Goal: Task Accomplishment & Management: Use online tool/utility

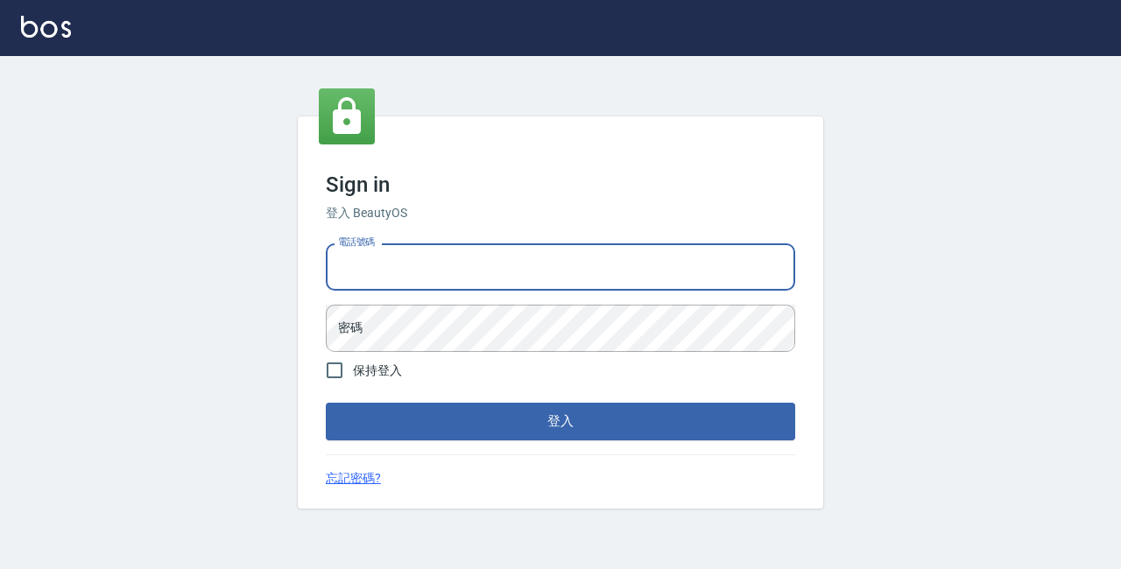
click at [413, 265] on input "電話號碼" at bounding box center [560, 266] width 469 height 47
type input "89729295"
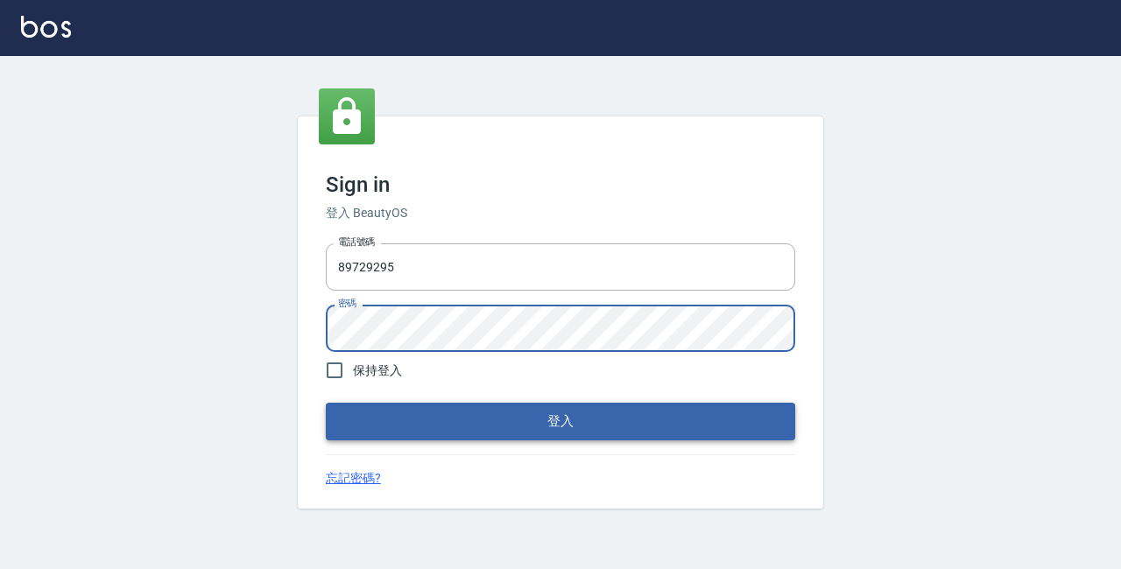
click at [503, 438] on button "登入" at bounding box center [560, 421] width 469 height 37
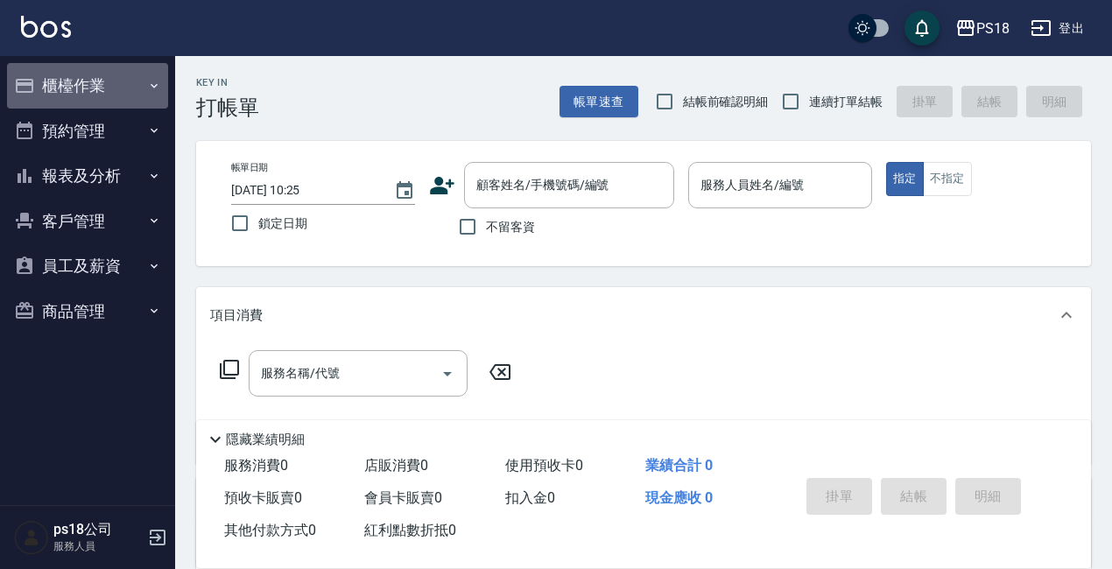
click at [55, 73] on button "櫃檯作業" at bounding box center [87, 86] width 161 height 46
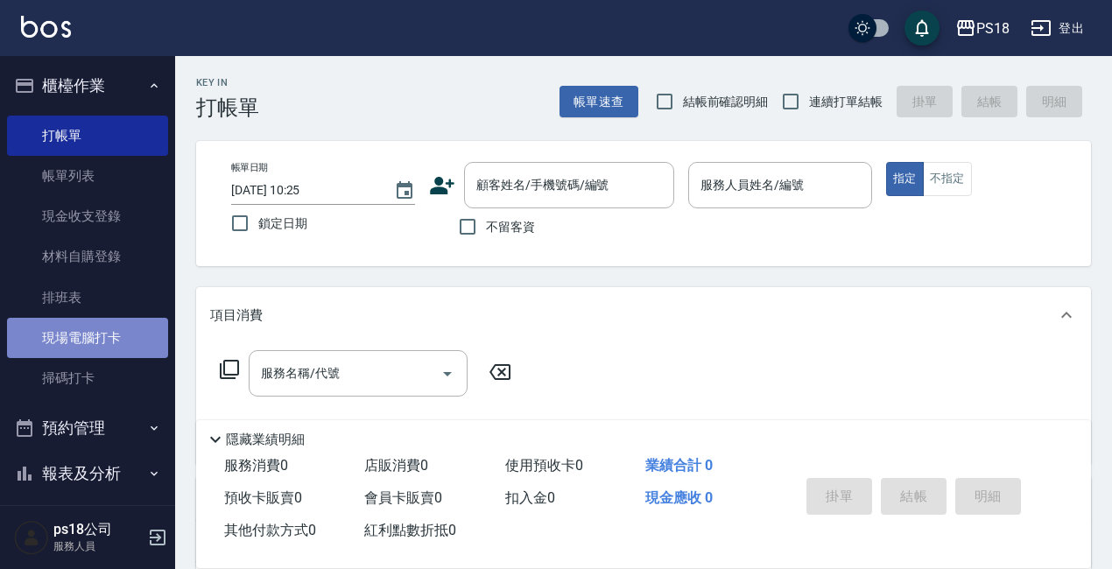
click at [135, 338] on link "現場電腦打卡" at bounding box center [87, 338] width 161 height 40
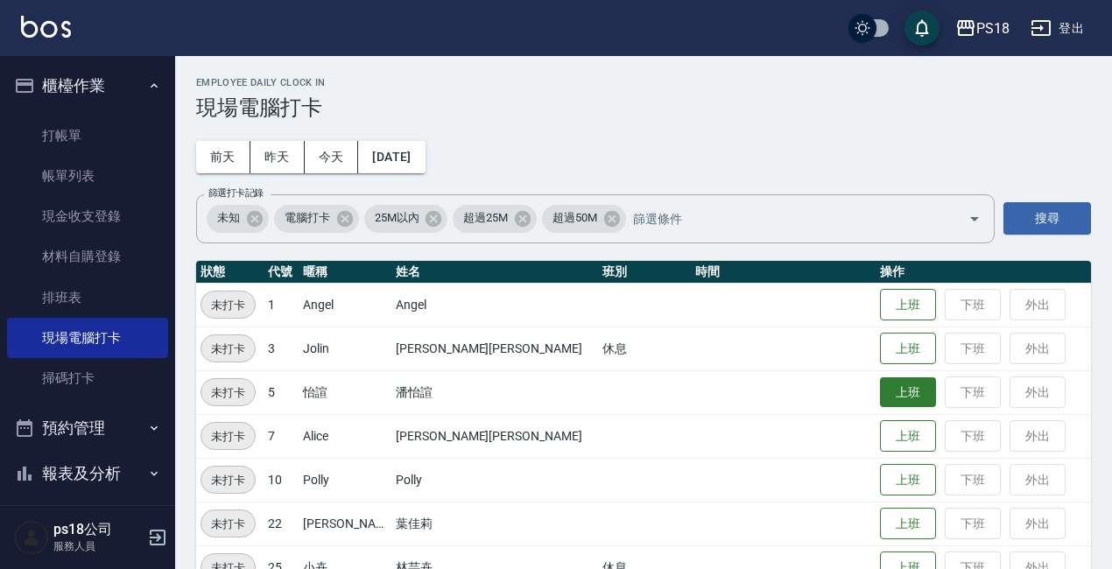
click at [880, 394] on button "上班" at bounding box center [908, 392] width 56 height 31
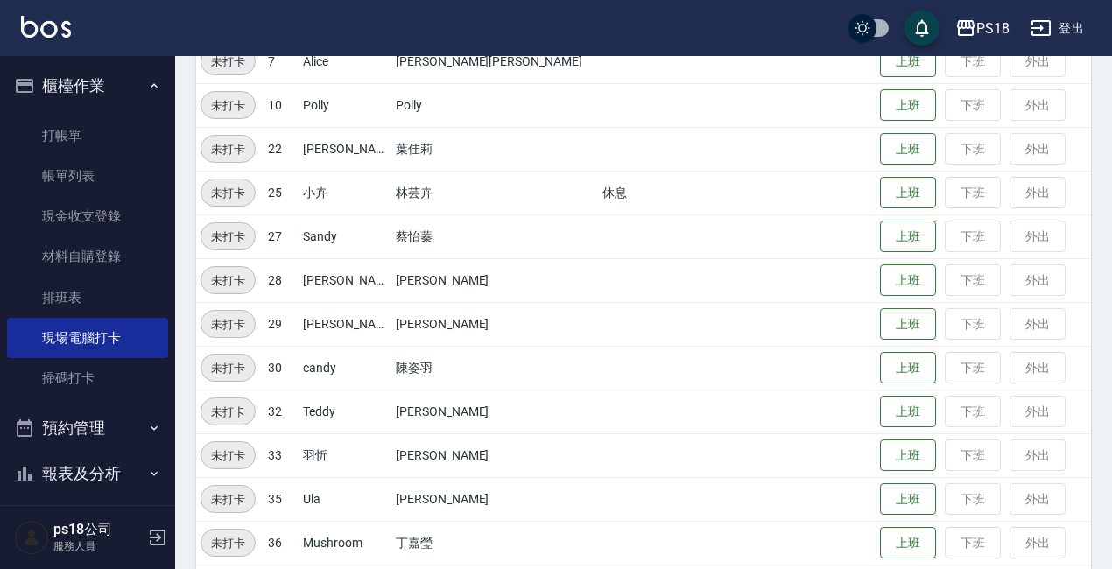
scroll to position [436, 0]
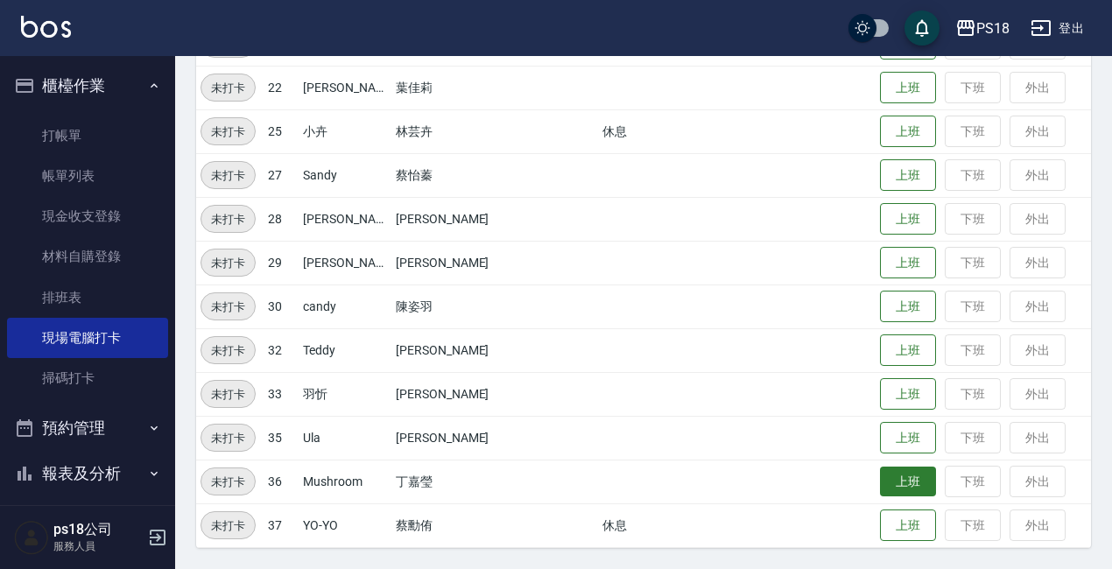
click at [880, 478] on button "上班" at bounding box center [908, 482] width 56 height 31
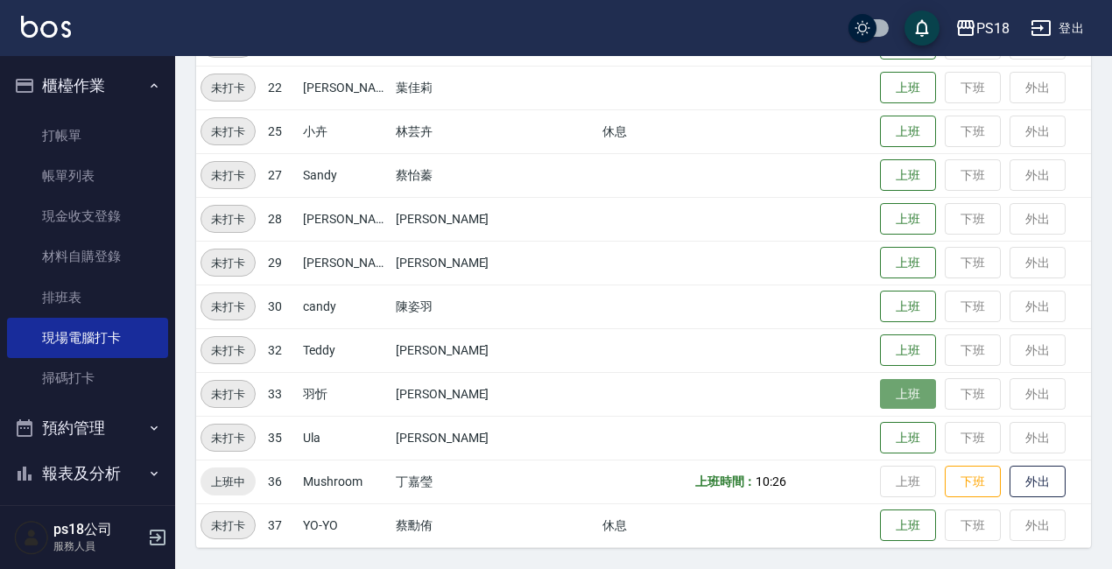
click at [880, 393] on button "上班" at bounding box center [908, 394] width 56 height 31
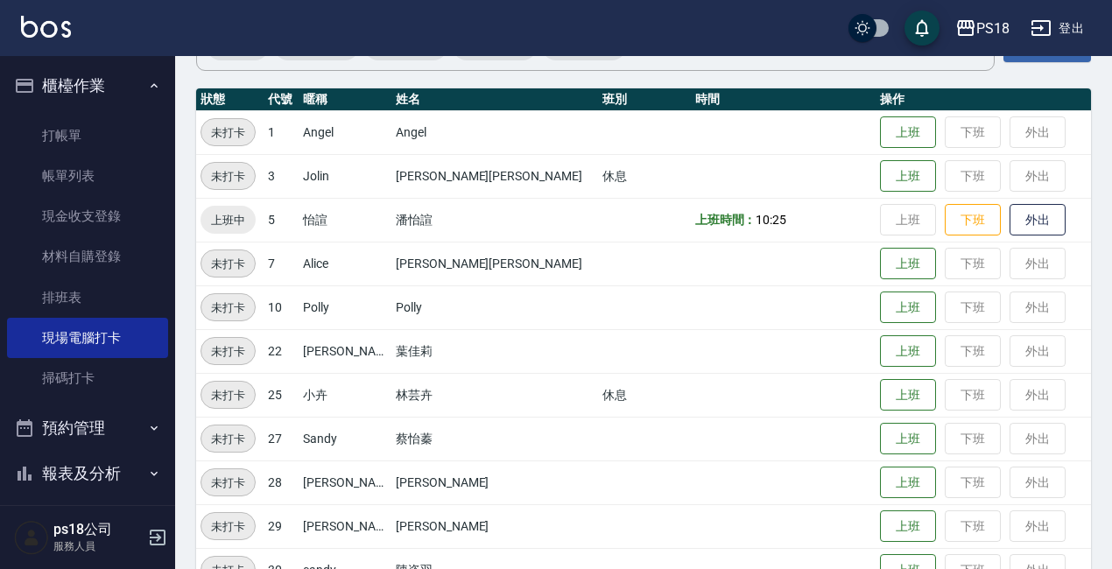
scroll to position [261, 0]
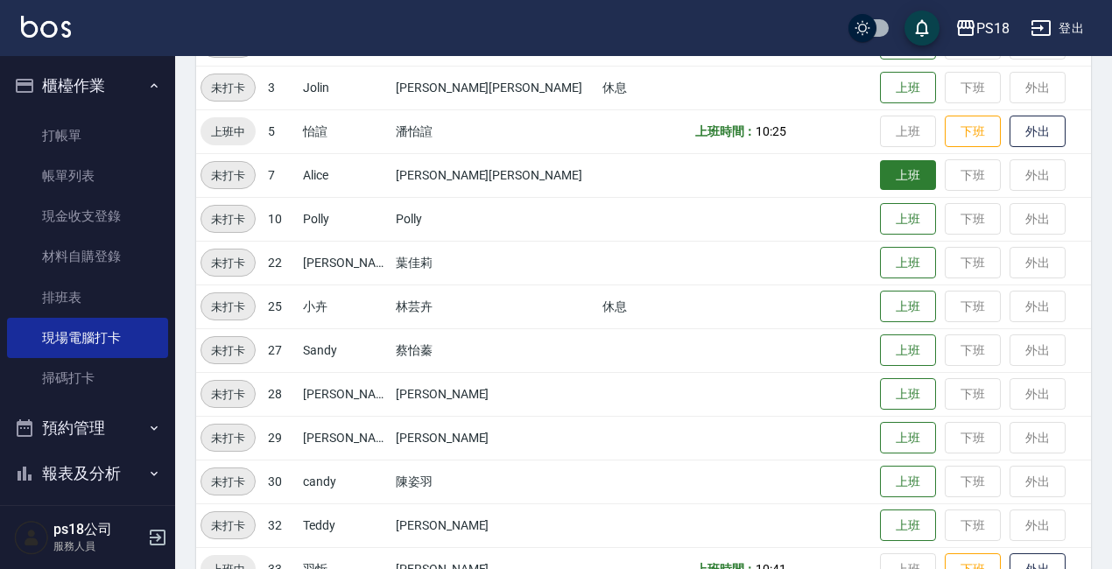
click at [885, 174] on button "上班" at bounding box center [908, 175] width 56 height 31
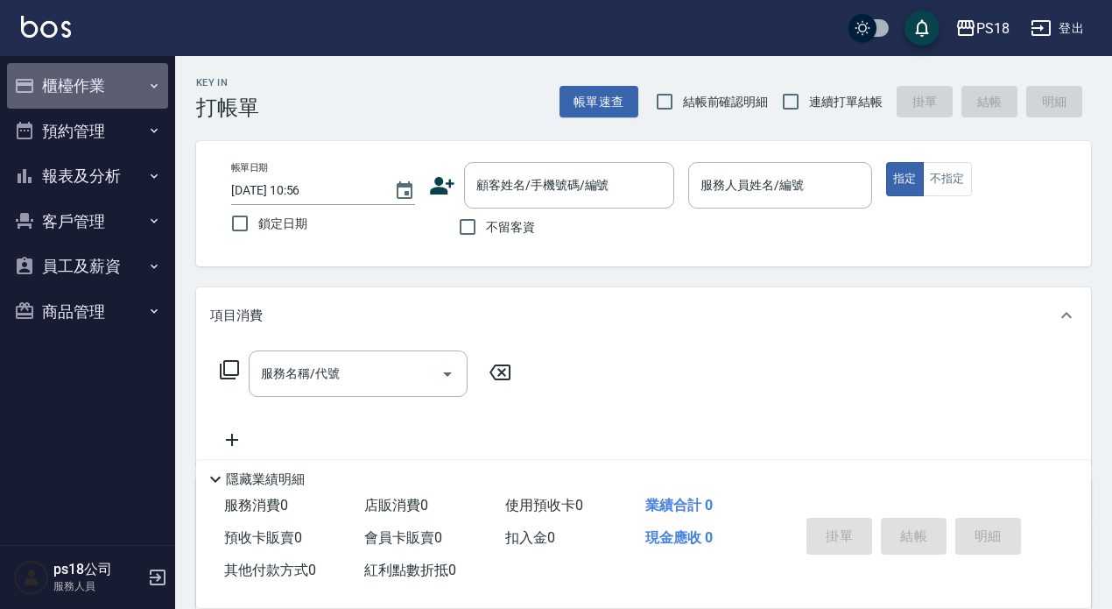
click at [96, 88] on button "櫃檯作業" at bounding box center [87, 86] width 161 height 46
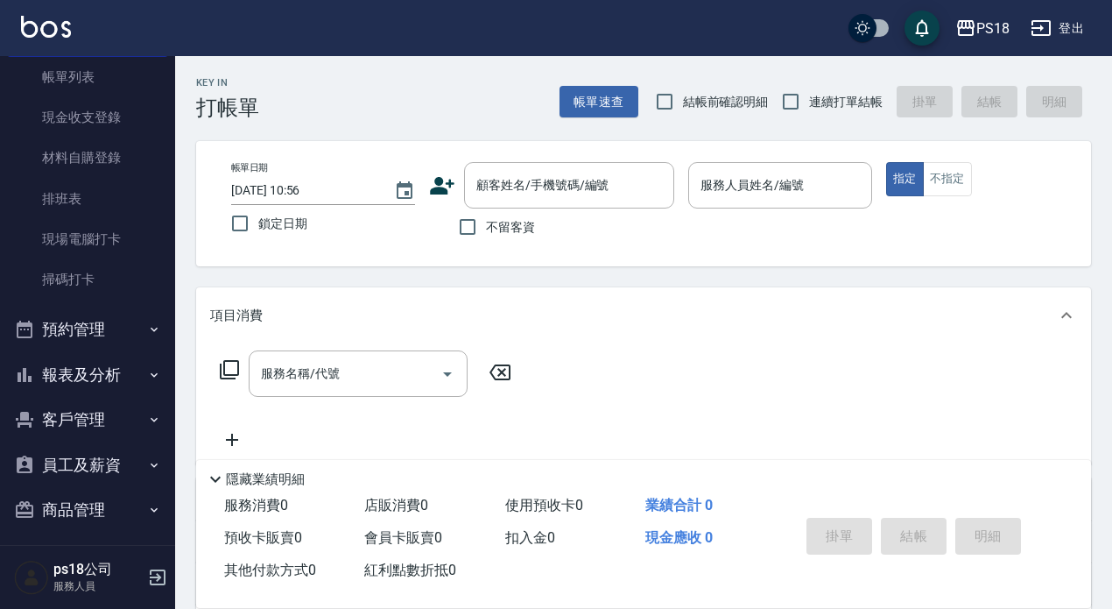
scroll to position [108, 0]
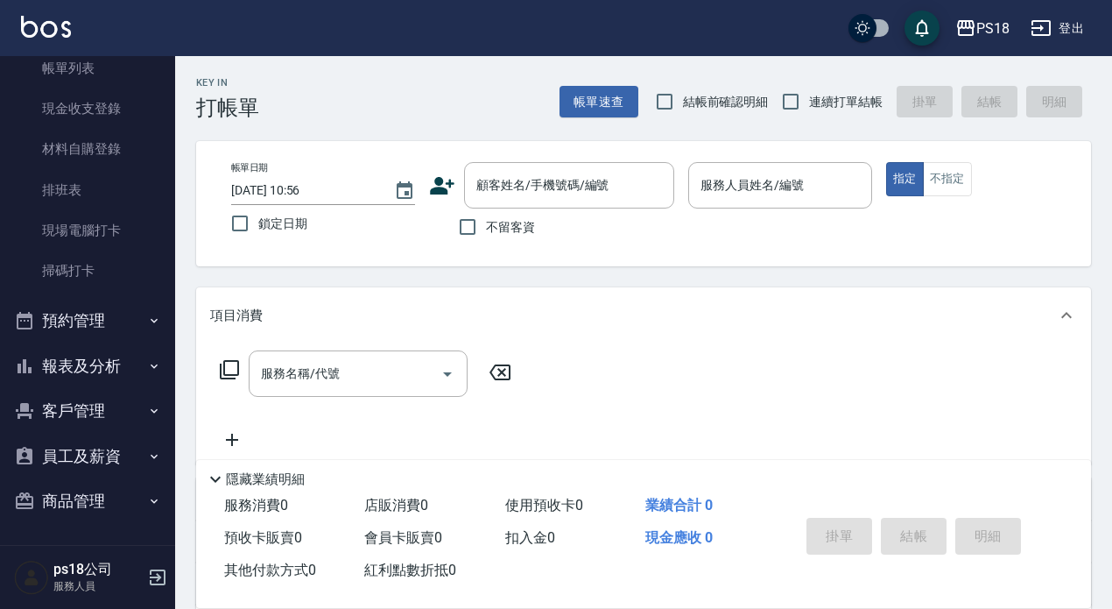
click at [76, 367] on button "報表及分析" at bounding box center [87, 366] width 161 height 46
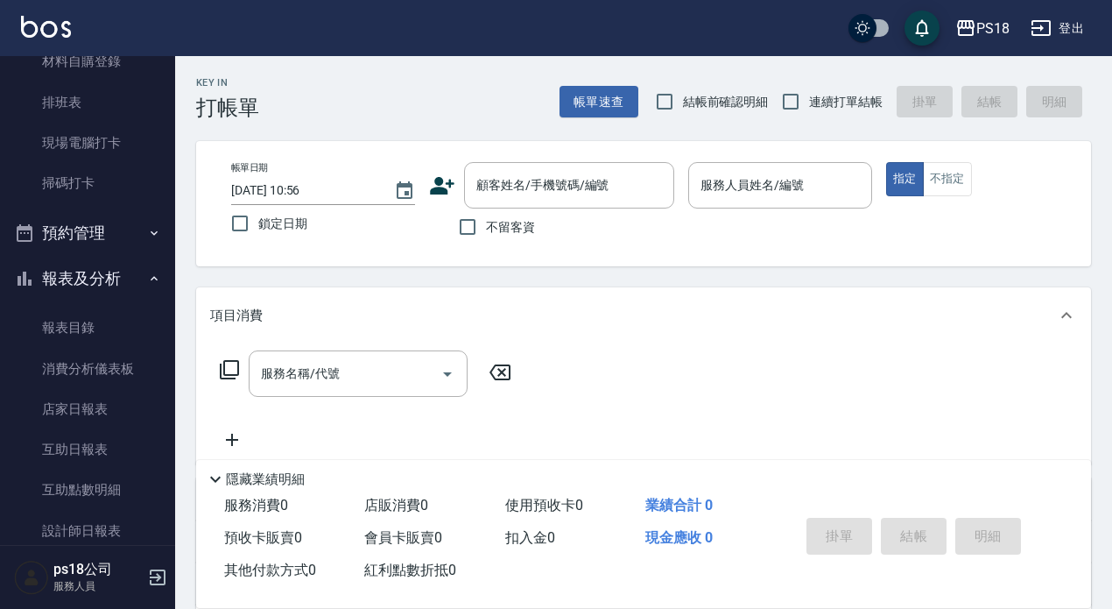
scroll to position [370, 0]
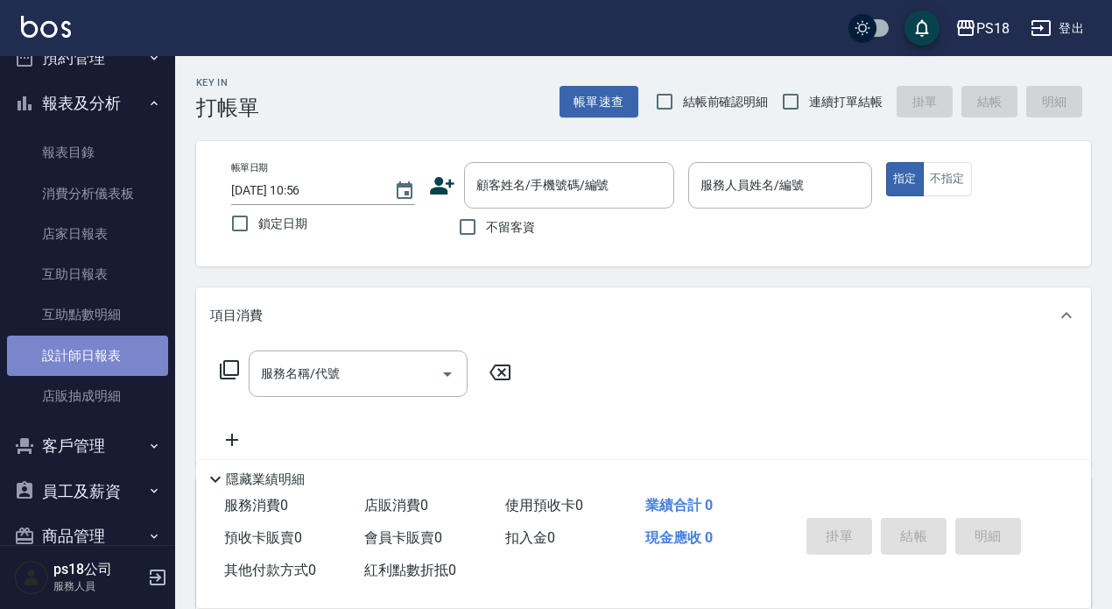
click at [98, 346] on link "設計師日報表" at bounding box center [87, 355] width 161 height 40
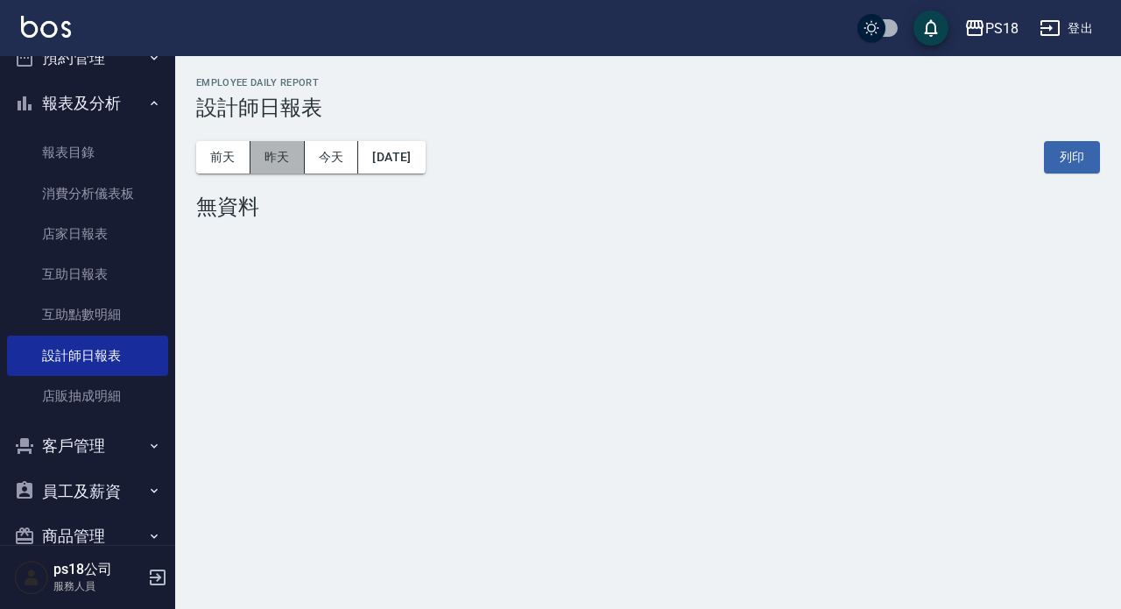
click at [284, 165] on button "昨天" at bounding box center [277, 157] width 54 height 32
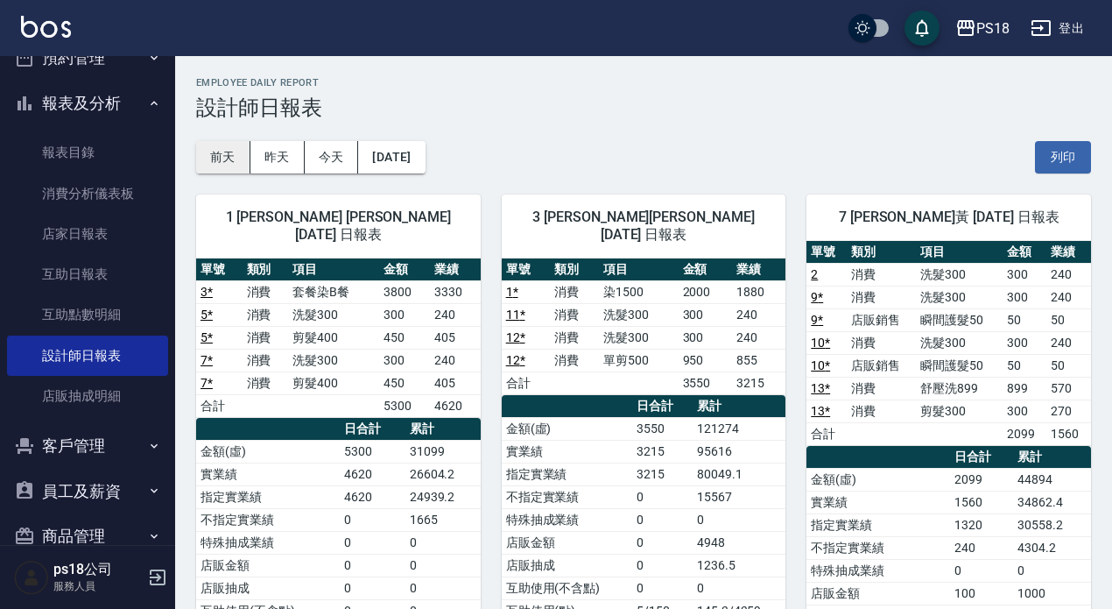
click at [229, 152] on button "前天" at bounding box center [223, 157] width 54 height 32
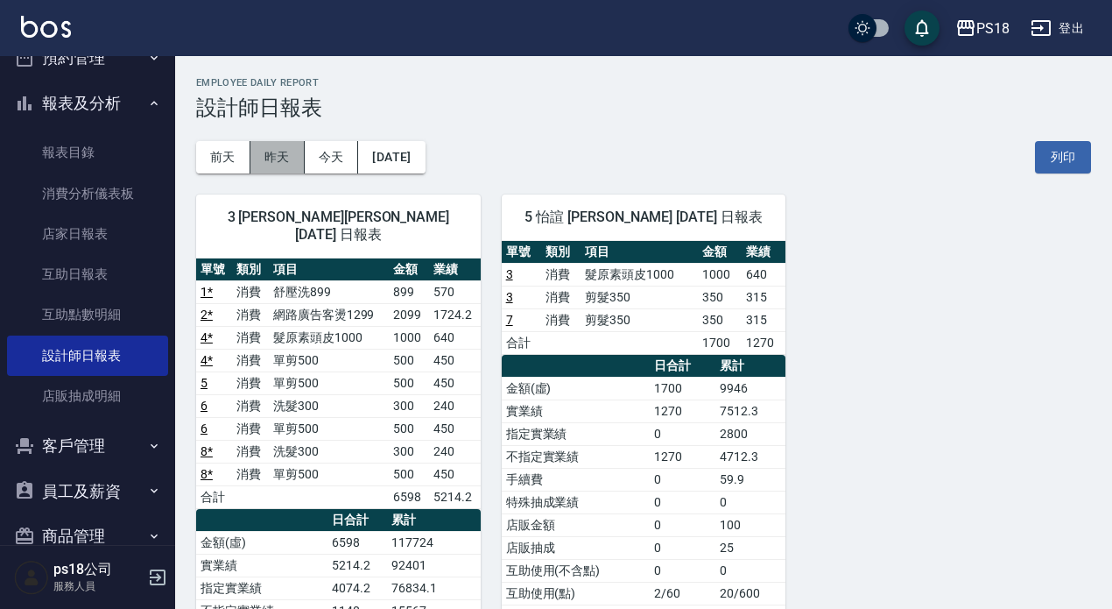
click at [294, 155] on button "昨天" at bounding box center [277, 157] width 54 height 32
